Goal: Transaction & Acquisition: Purchase product/service

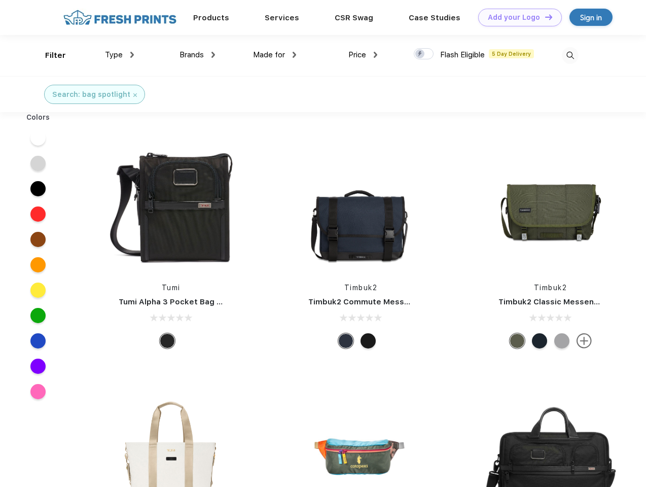
click at [516, 17] on link "Add your Logo Design Tool" at bounding box center [520, 18] width 84 height 18
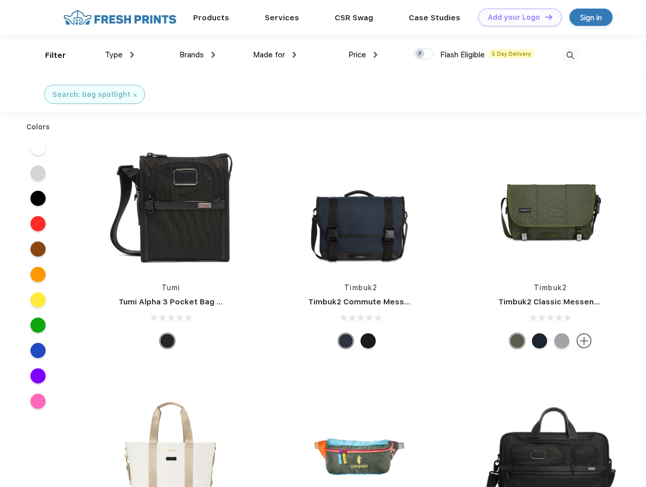
click at [0, 0] on div "Design Tool" at bounding box center [0, 0] width 0 height 0
click at [544, 17] on link "Add your Logo Design Tool" at bounding box center [520, 18] width 84 height 18
click at [49, 55] on div "Filter" at bounding box center [55, 56] width 21 height 12
click at [120, 55] on span "Type" at bounding box center [114, 54] width 18 height 9
click at [197, 55] on span "Brands" at bounding box center [191, 54] width 24 height 9
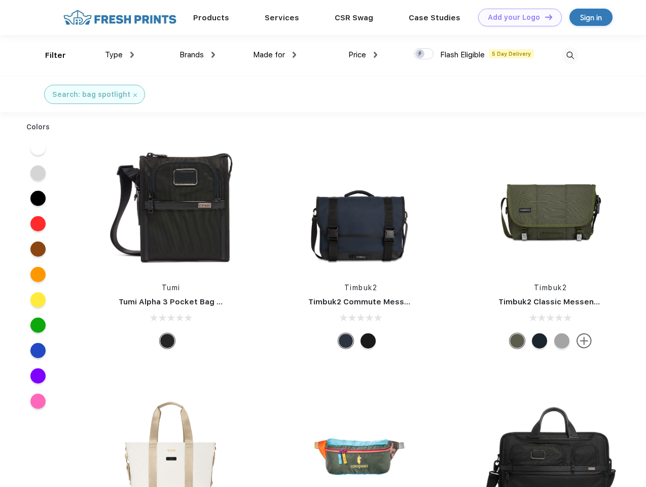
click at [275, 55] on span "Made for" at bounding box center [269, 54] width 32 height 9
click at [363, 55] on span "Price" at bounding box center [357, 54] width 18 height 9
click at [424, 54] on div at bounding box center [424, 53] width 20 height 11
click at [420, 54] on input "checkbox" at bounding box center [417, 51] width 7 height 7
click at [570, 55] on img at bounding box center [570, 55] width 17 height 17
